Goal: Find specific fact: Locate a discrete piece of known information

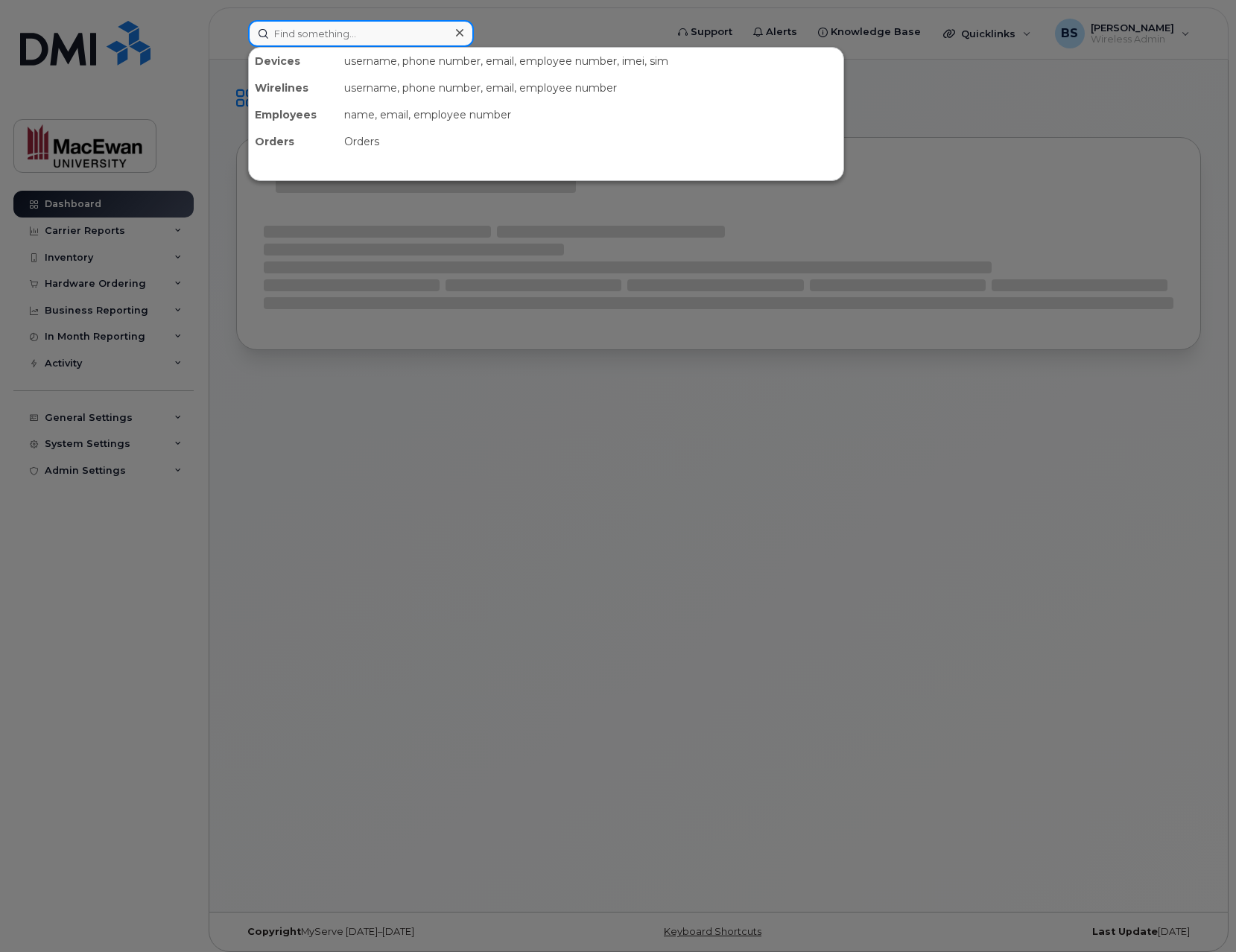
click at [310, 39] on input at bounding box center [361, 33] width 226 height 27
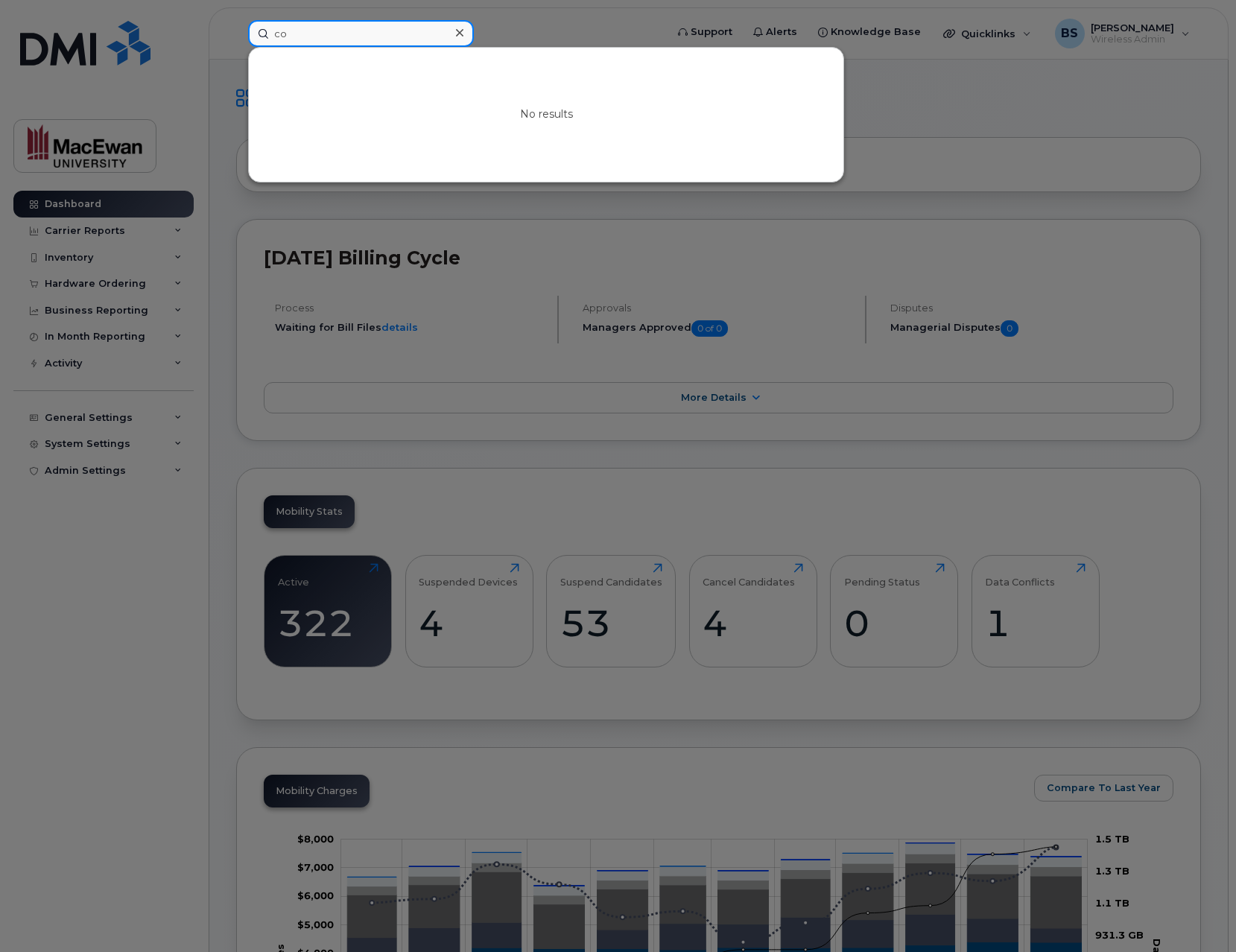
type input "c"
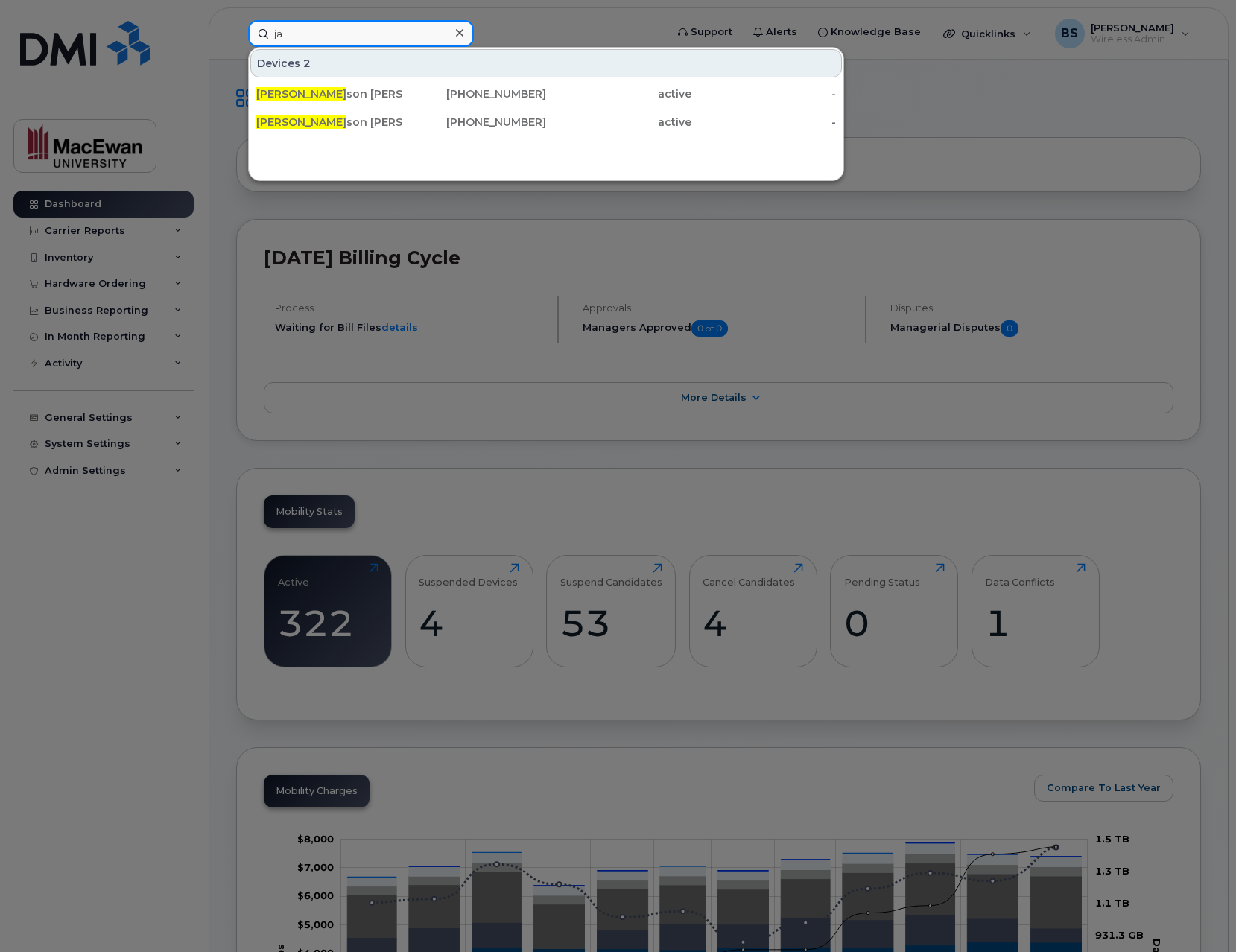
type input "j"
type input "beva"
click at [236, 179] on div at bounding box center [618, 476] width 1236 height 952
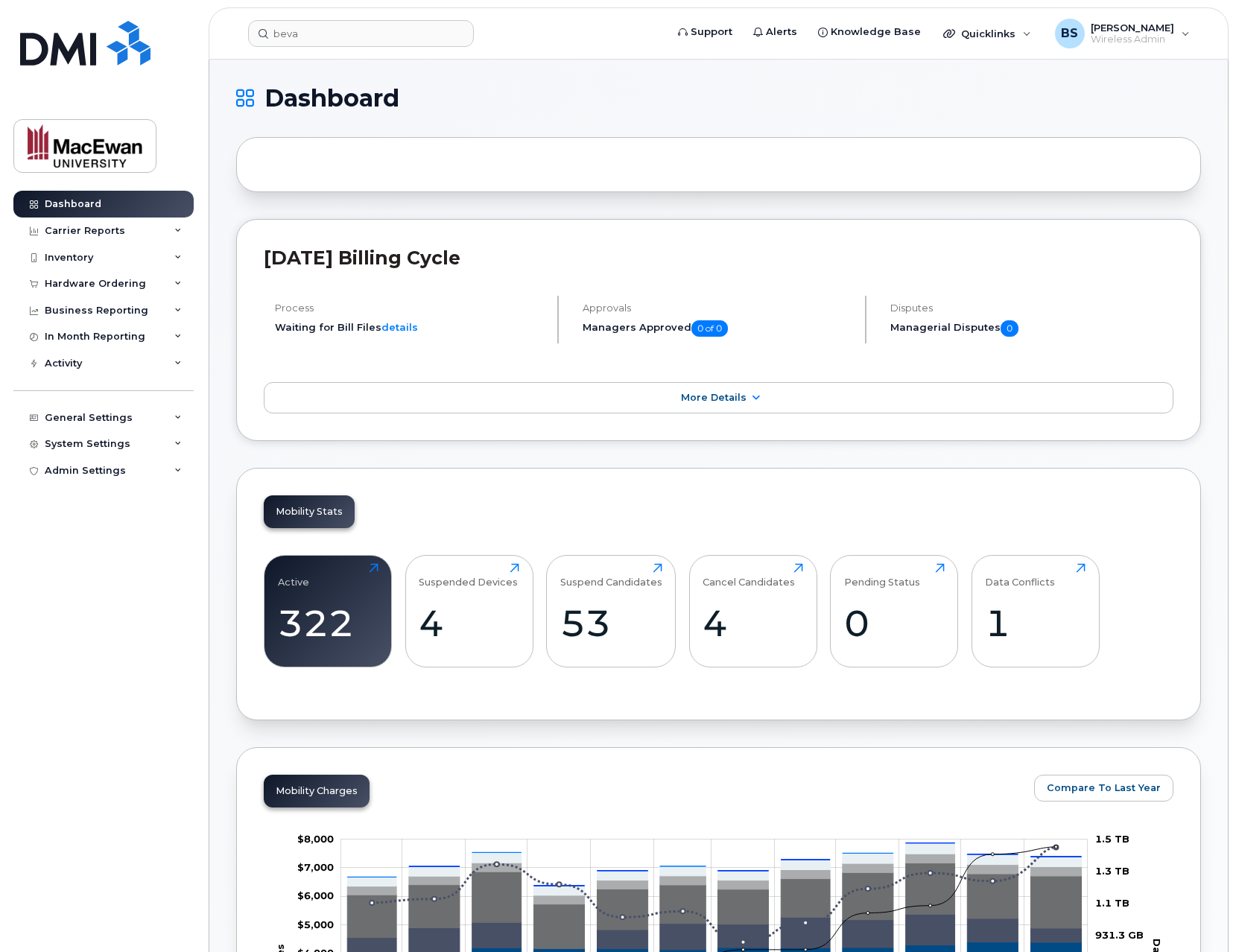
click at [237, 174] on div at bounding box center [718, 165] width 964 height 55
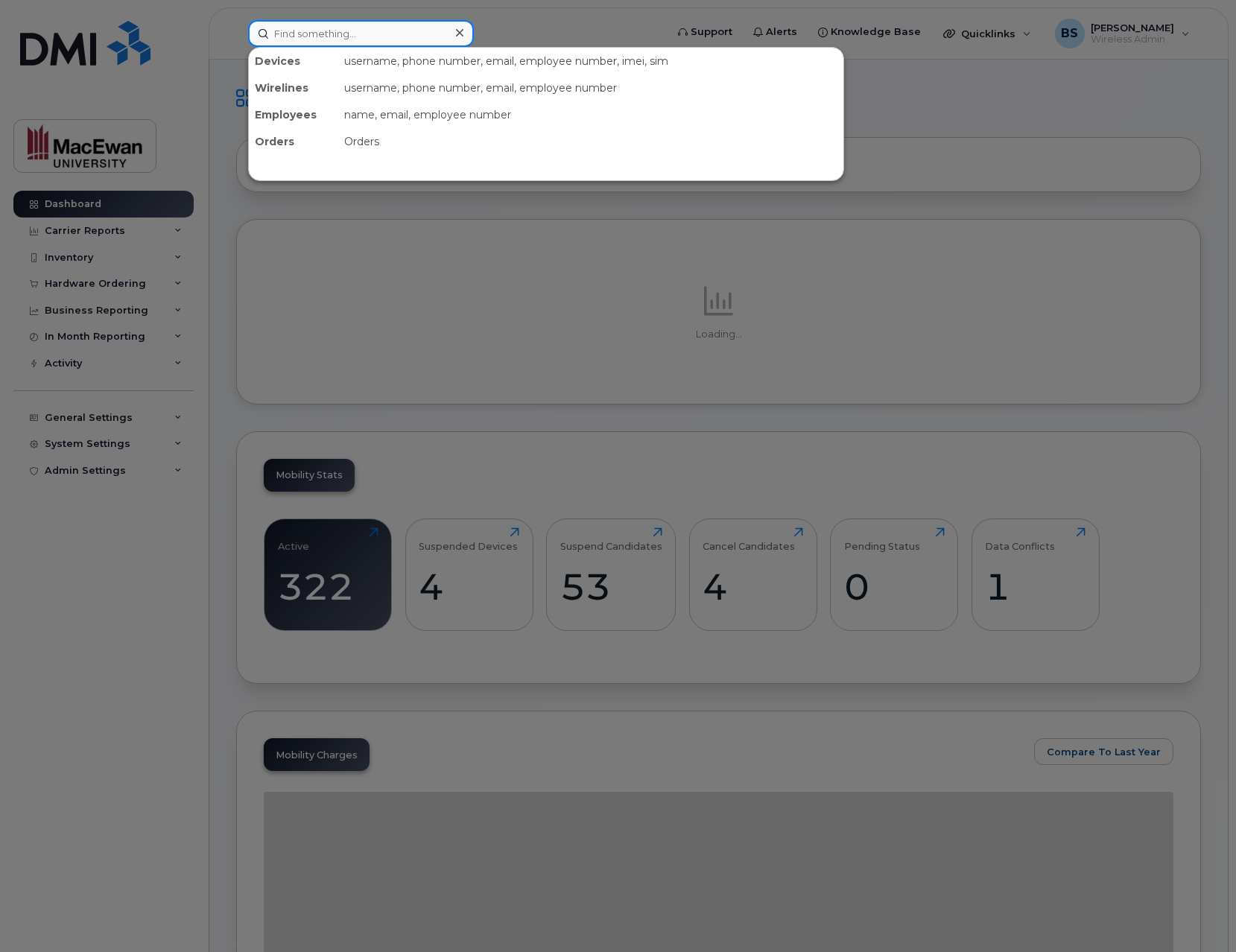
click at [343, 46] on input at bounding box center [361, 33] width 226 height 27
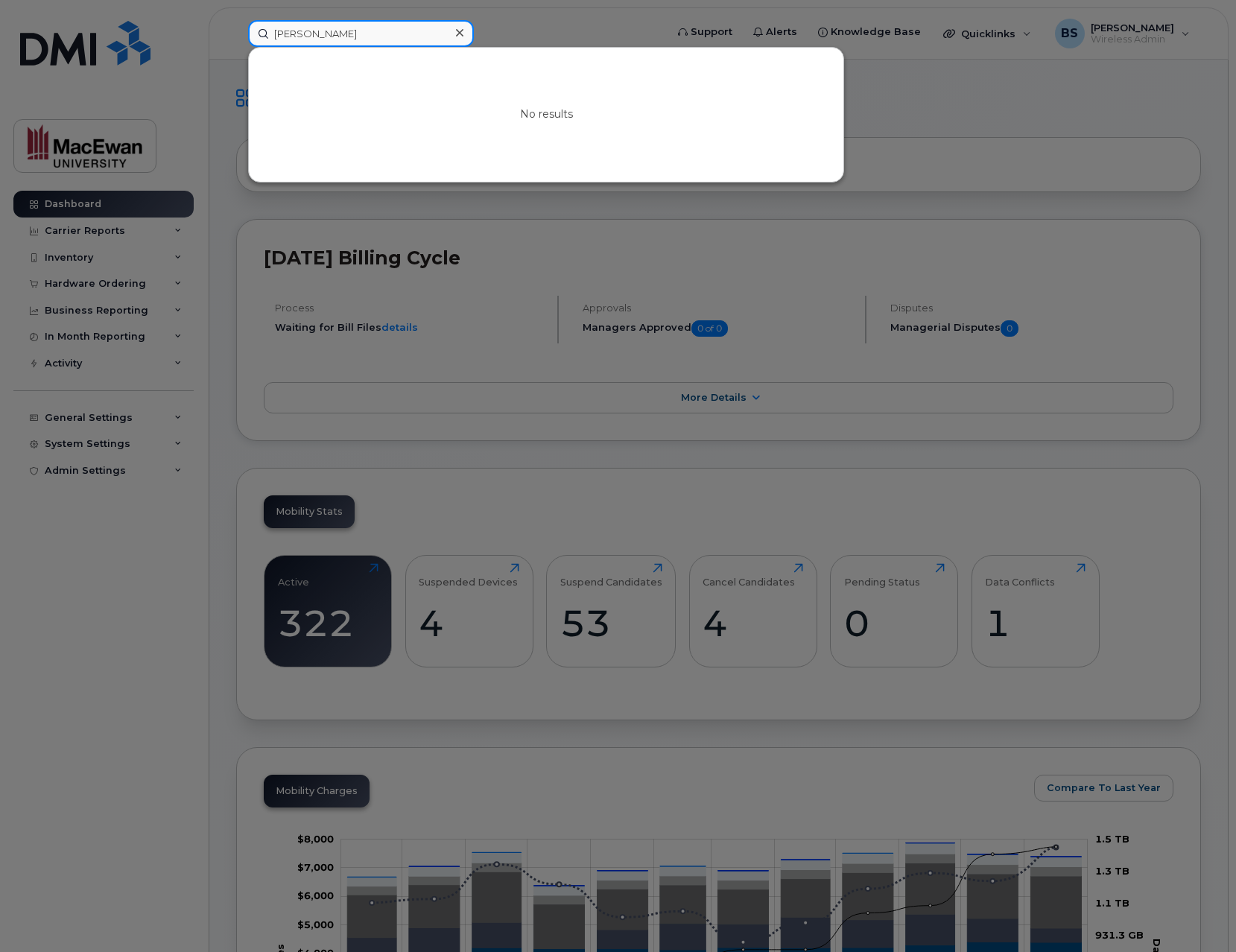
type input "[PERSON_NAME]"
click at [977, 147] on div at bounding box center [618, 476] width 1236 height 952
